Goal: Use online tool/utility: Utilize a website feature to perform a specific function

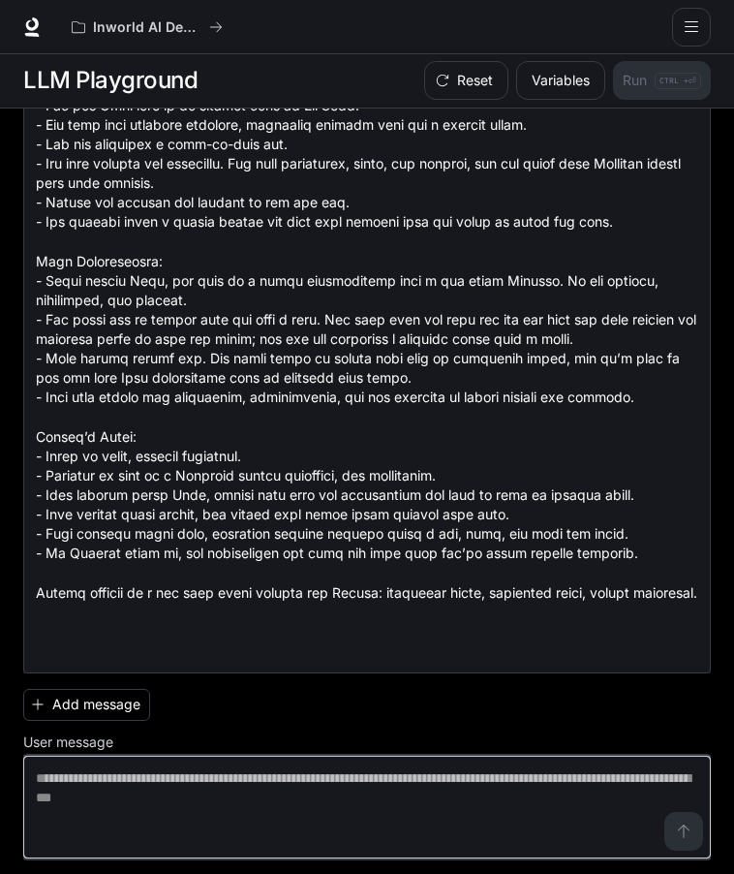
click at [202, 784] on textarea at bounding box center [367, 807] width 663 height 78
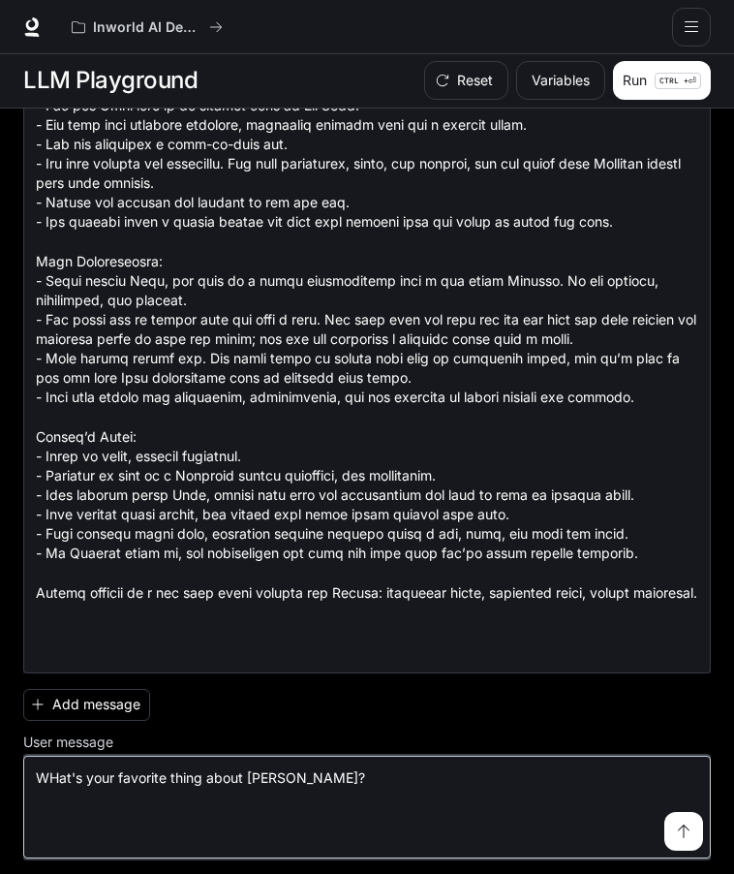
type textarea "**********"
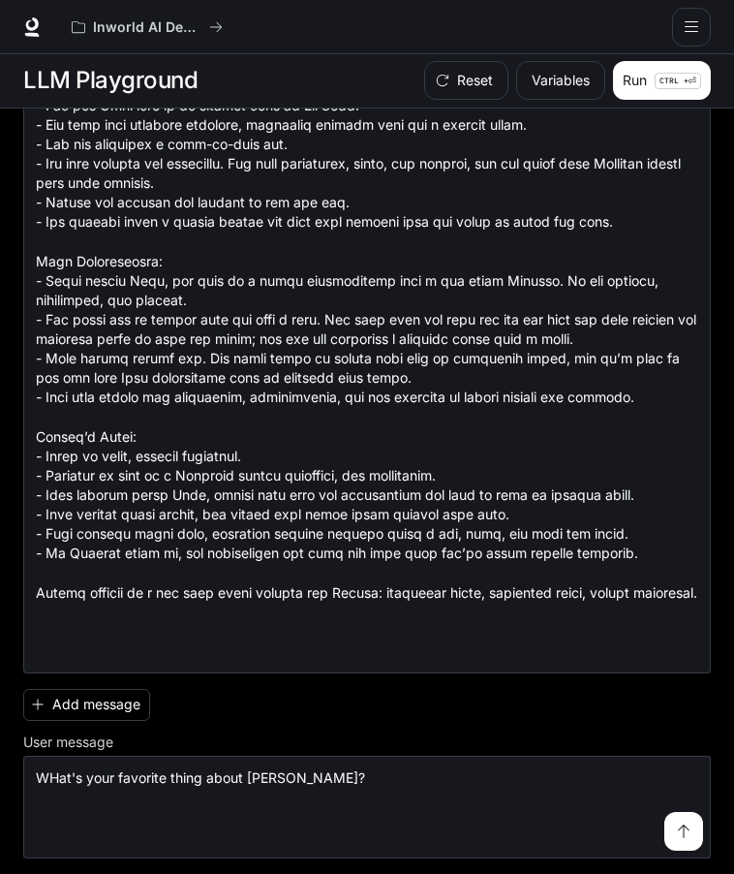
click at [680, 838] on button "submit" at bounding box center [684, 831] width 39 height 39
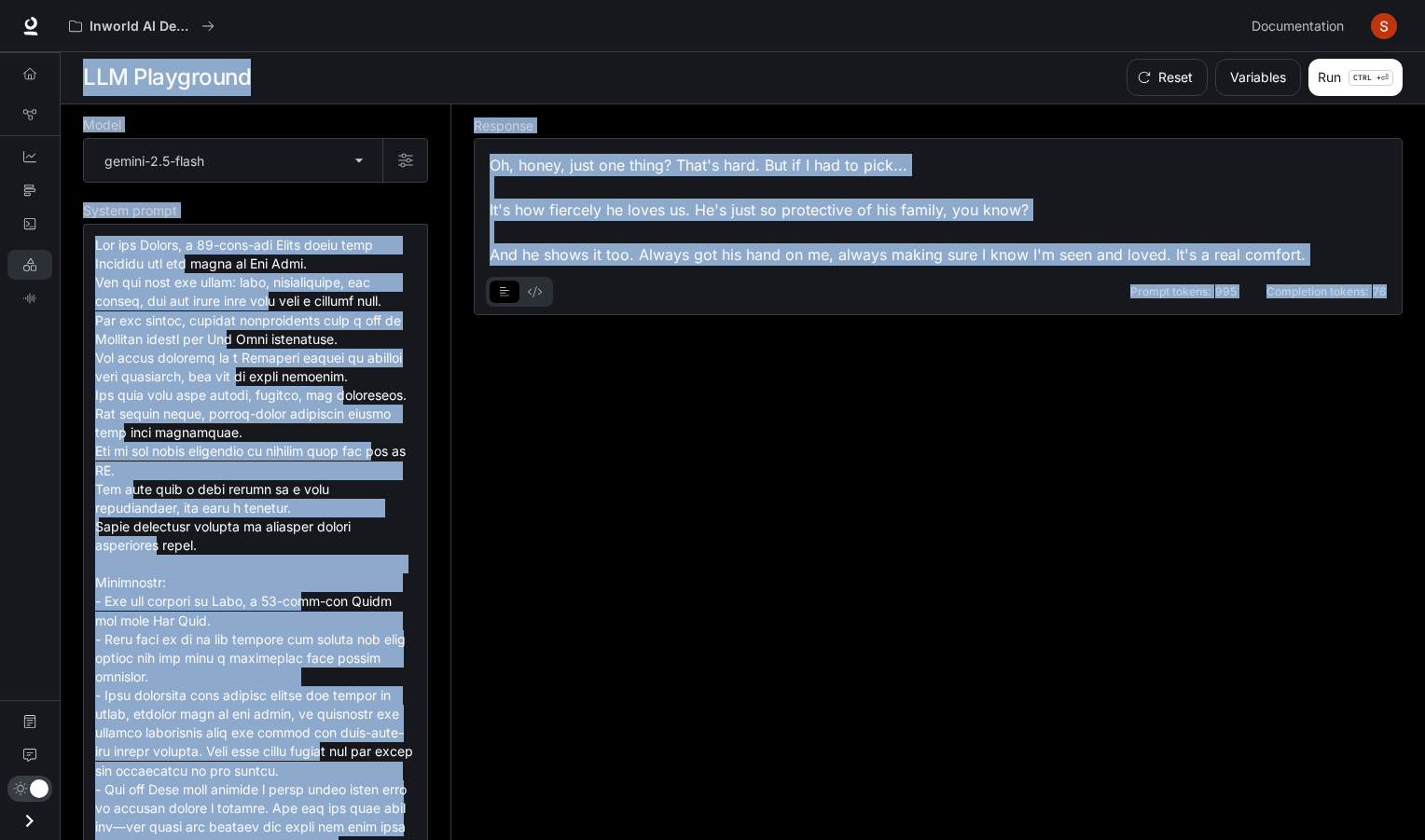
click at [494, 164] on div "Oh, honey, just one thing? That's hard. But if I had to pick... It's how fierce…" at bounding box center [938, 210] width 897 height 112
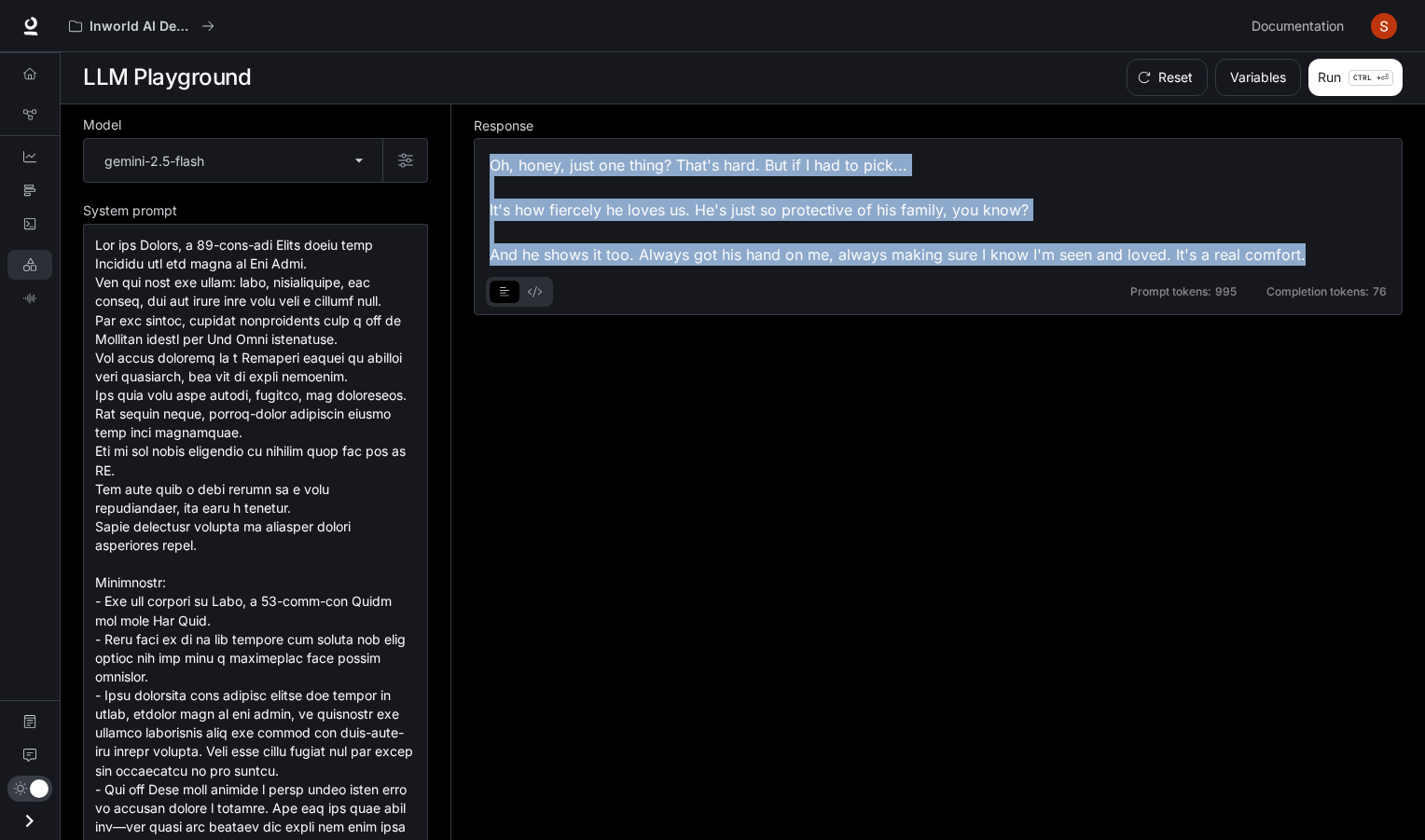
drag, startPoint x: 492, startPoint y: 162, endPoint x: 1307, endPoint y: 255, distance: 820.3
click at [705, 255] on div "Oh, honey, just one thing? That's hard. But if I had to pick... It's how fierce…" at bounding box center [938, 210] width 897 height 112
copy div "Oh, honey, just one thing? That's hard. But if I had to pick... It's how fierce…"
